Goal: Navigation & Orientation: Find specific page/section

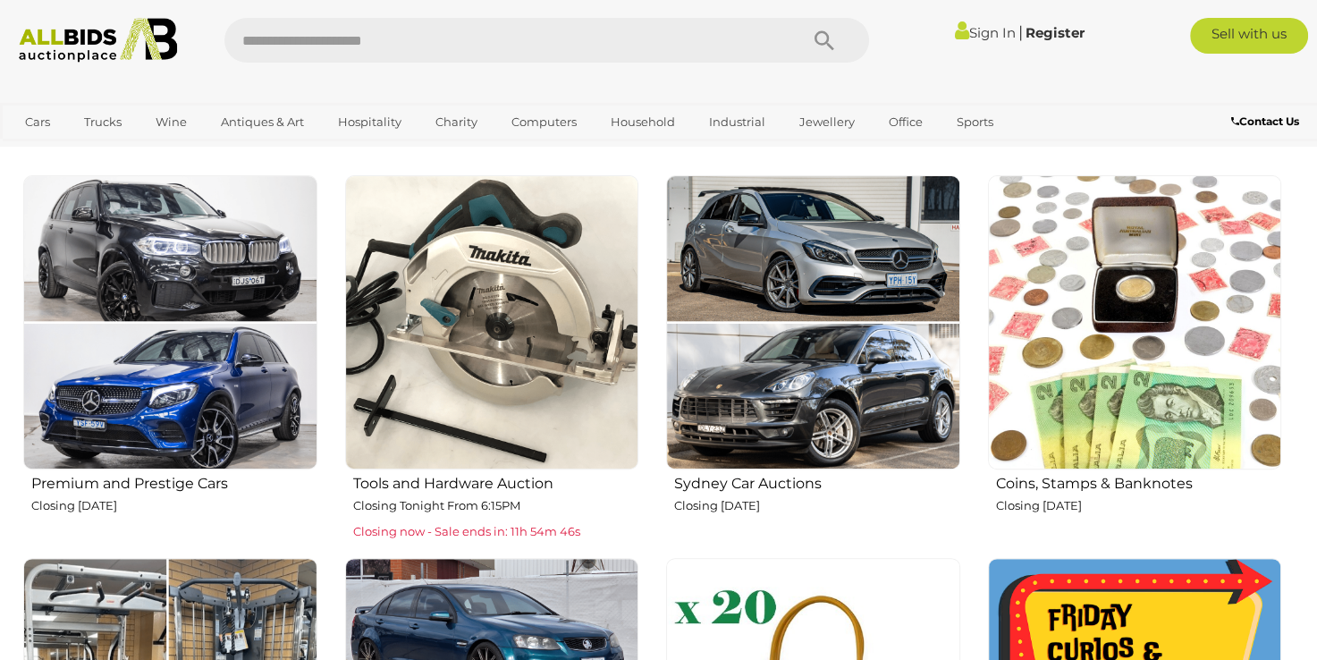
scroll to position [679, 0]
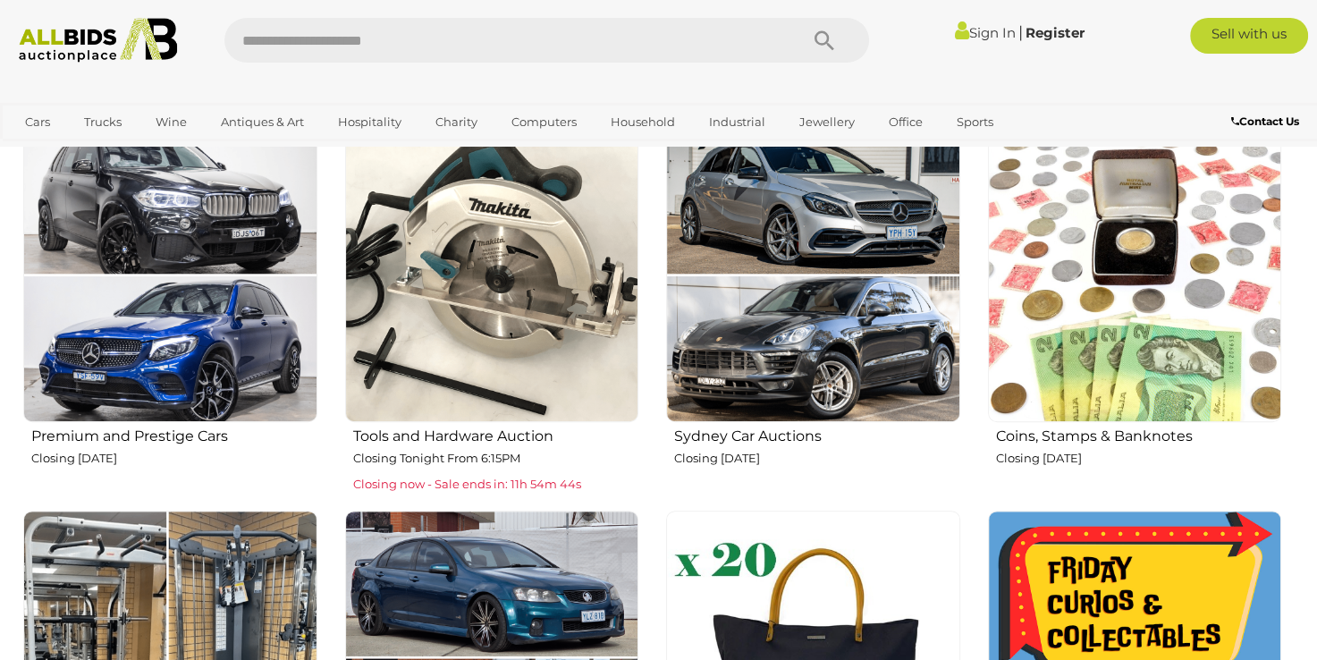
click at [504, 270] on img at bounding box center [492, 275] width 294 height 294
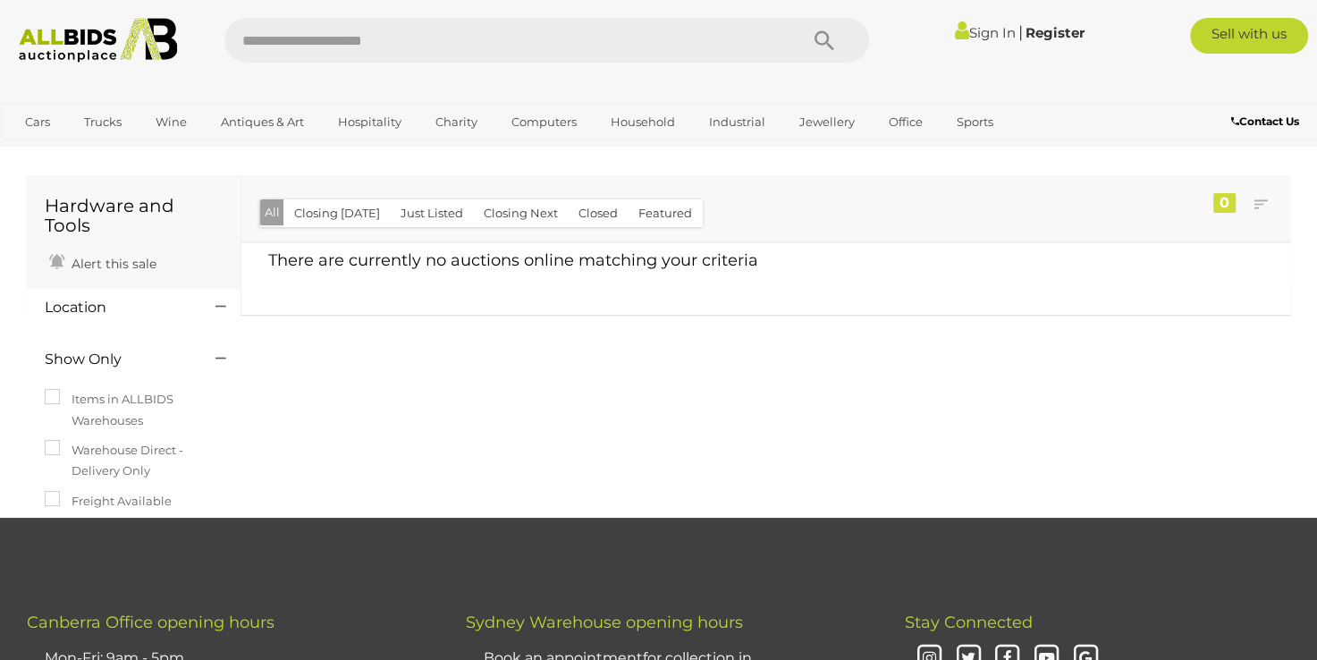
click at [122, 25] on img at bounding box center [98, 40] width 177 height 45
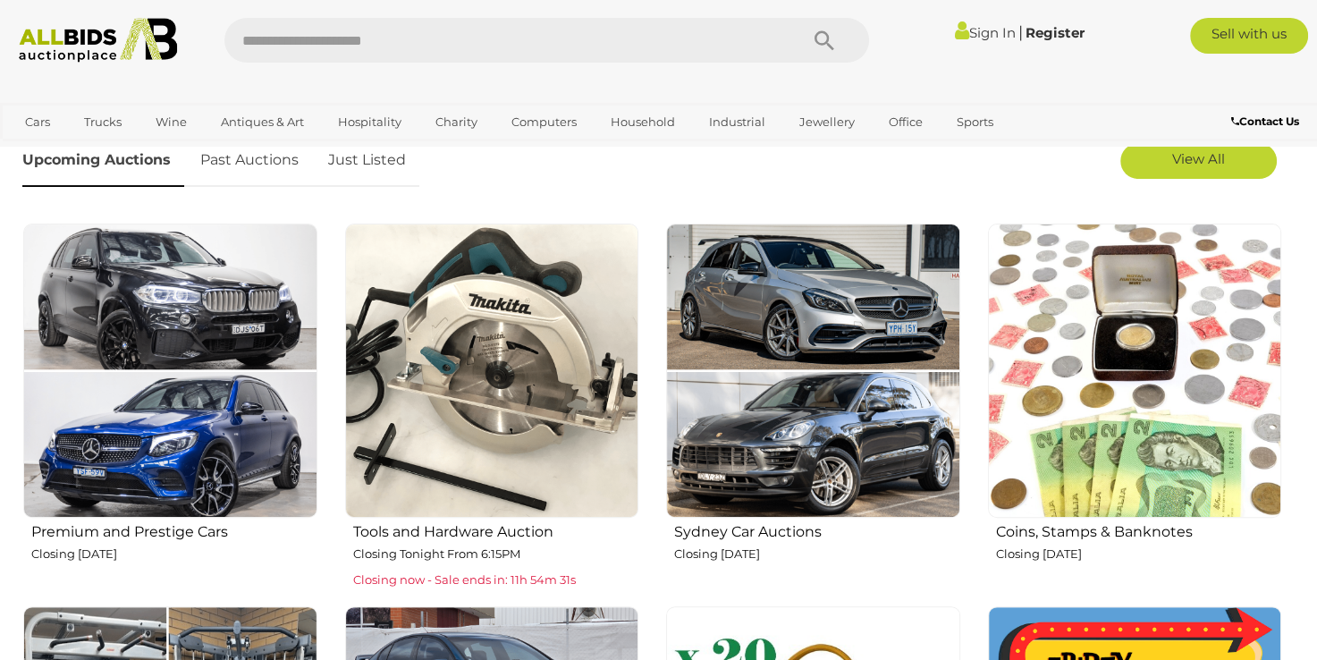
scroll to position [620, 0]
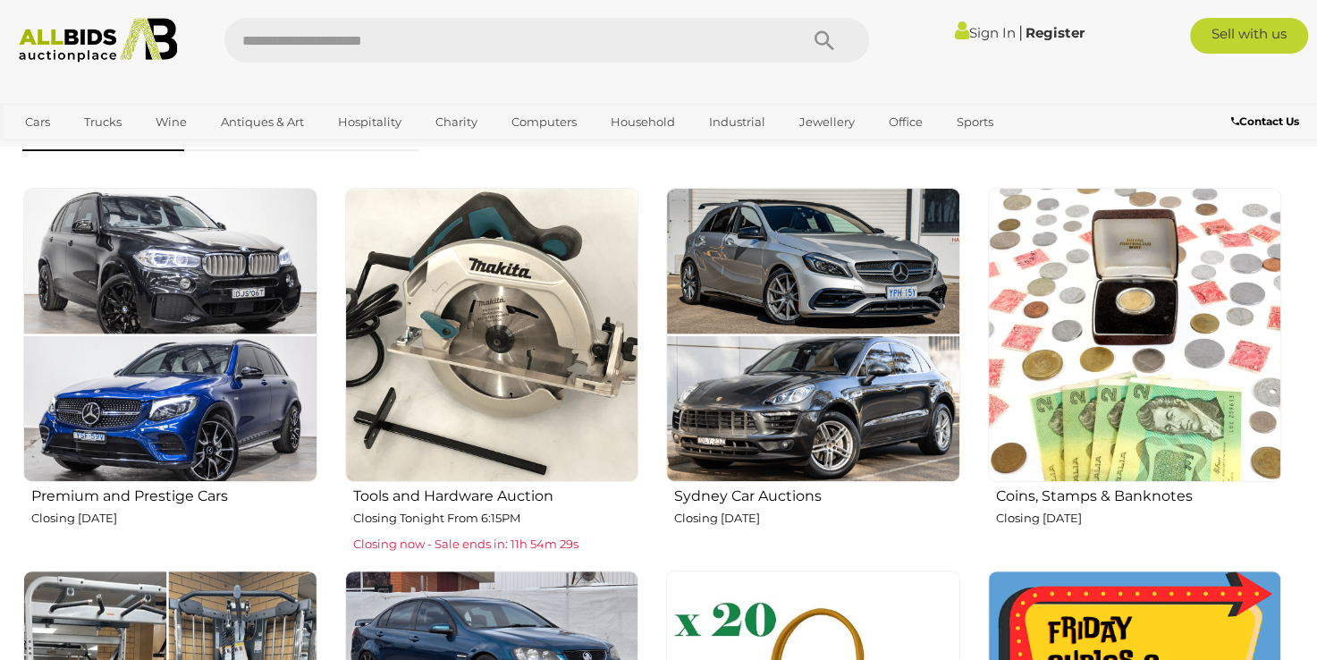
click at [560, 349] on img at bounding box center [492, 335] width 294 height 294
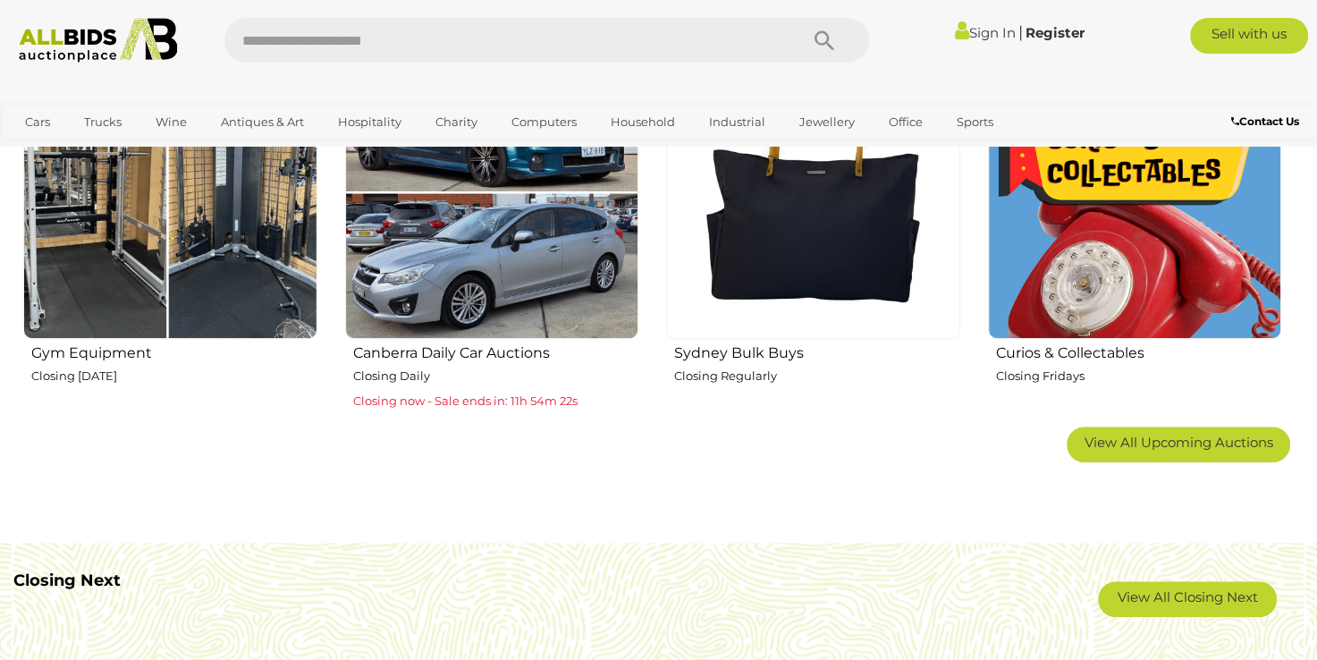
scroll to position [1240, 0]
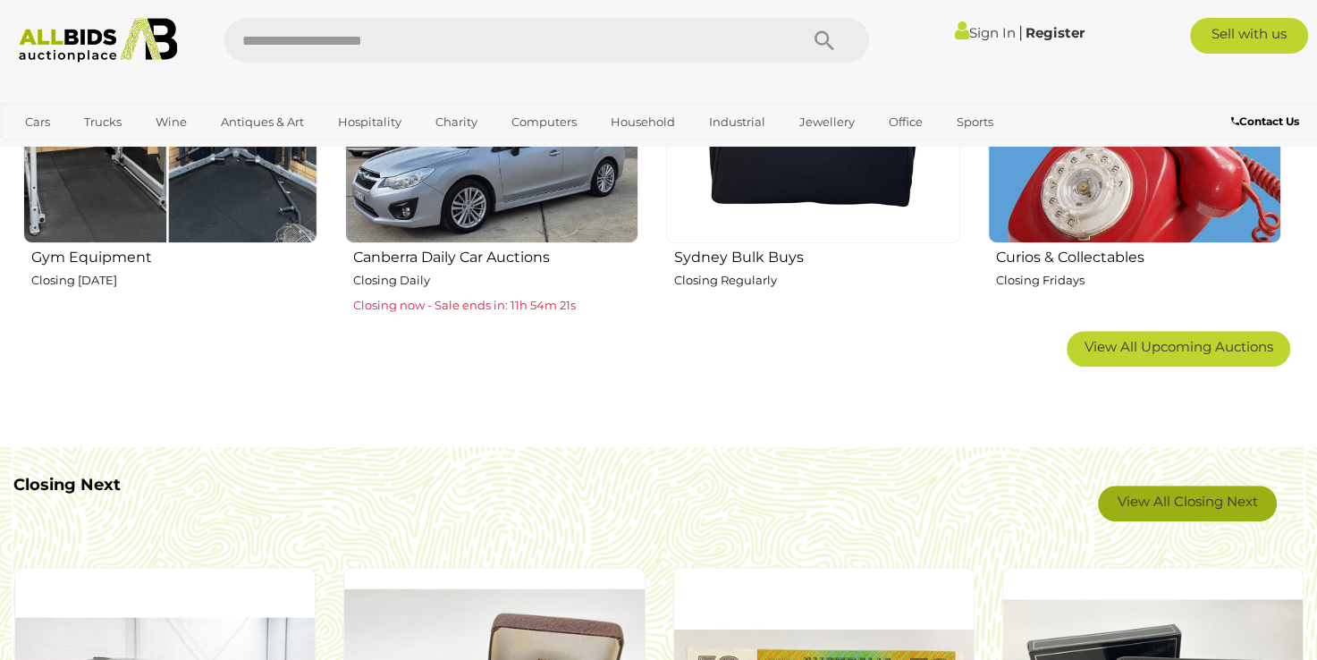
click at [1152, 506] on link "View All Closing Next" at bounding box center [1187, 503] width 179 height 36
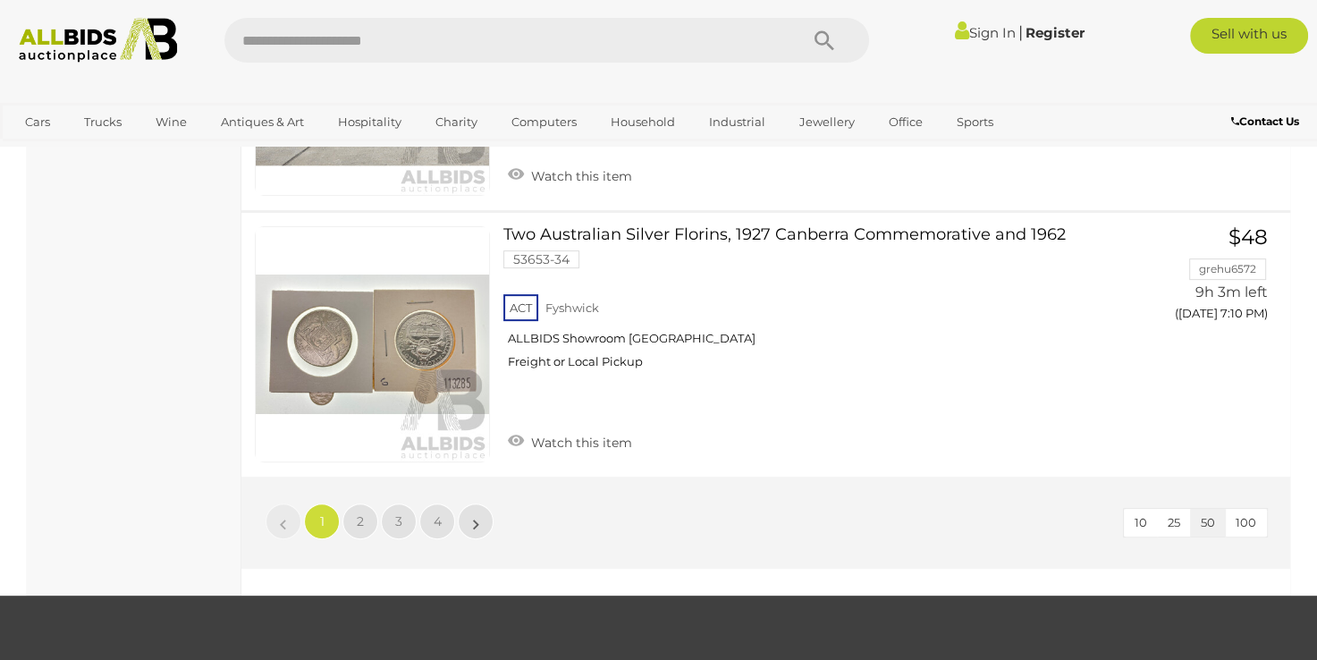
scroll to position [13744, 0]
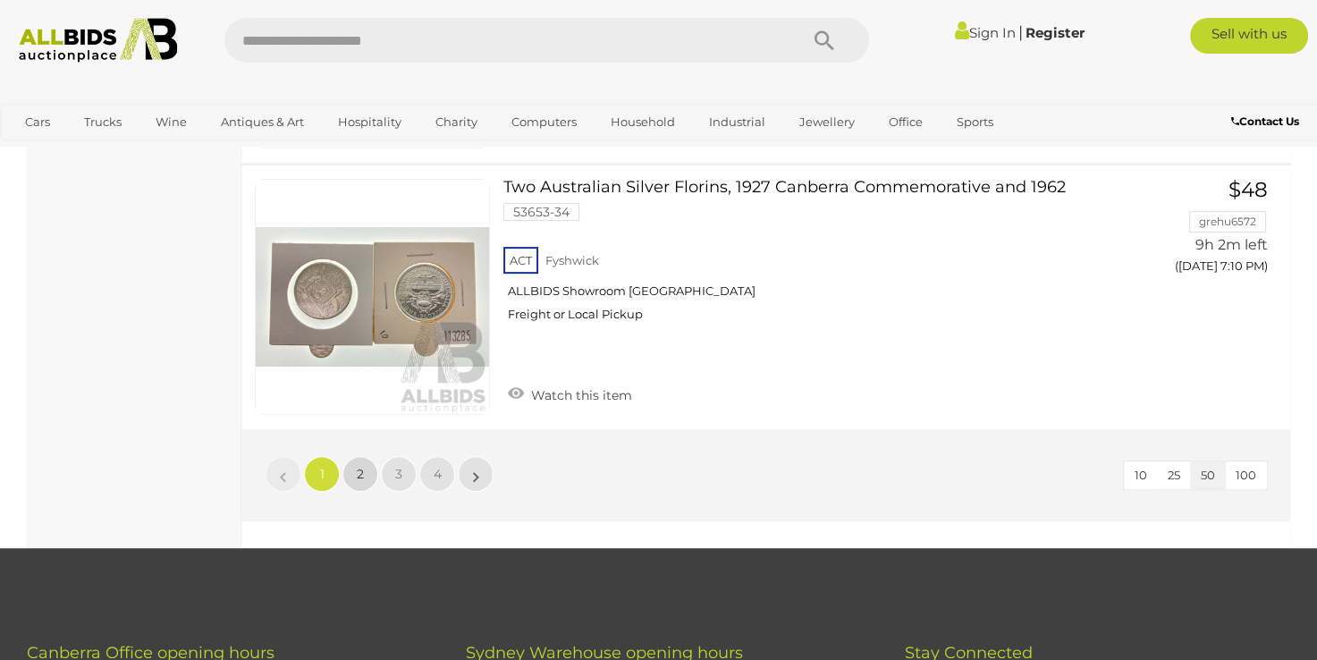
click at [361, 466] on span "2" at bounding box center [360, 474] width 7 height 16
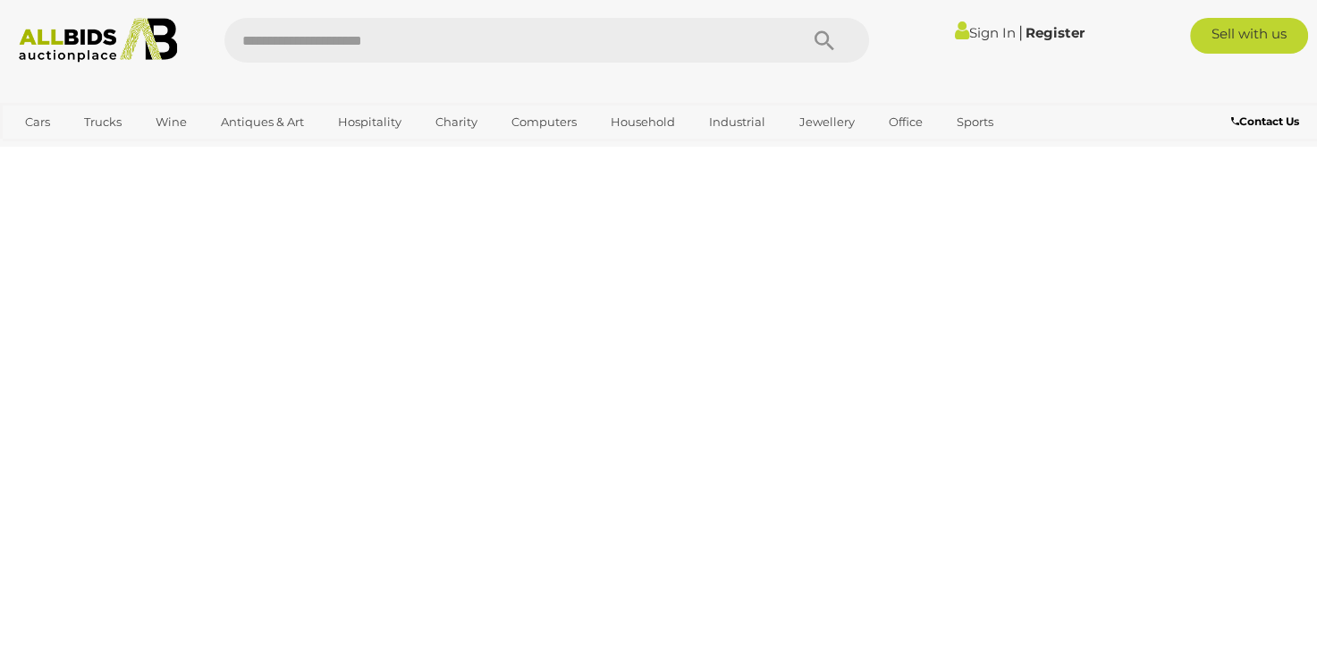
scroll to position [91, 0]
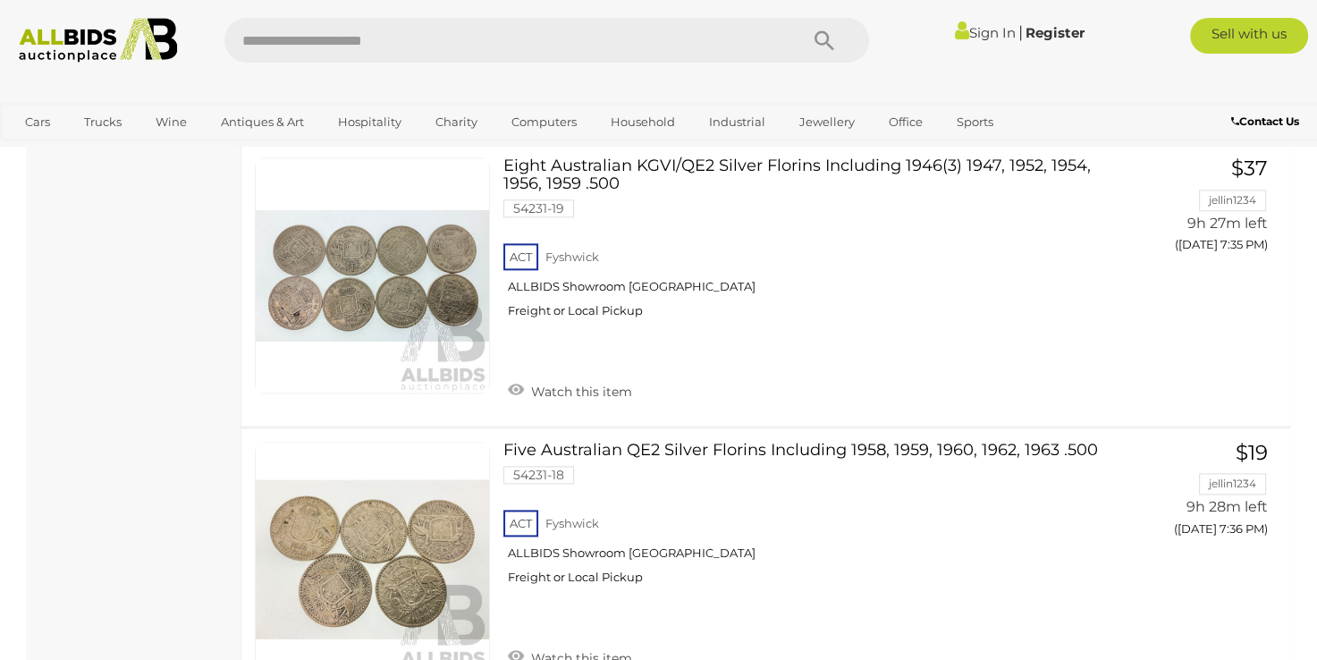
scroll to position [8949, 0]
